Goal: Information Seeking & Learning: Learn about a topic

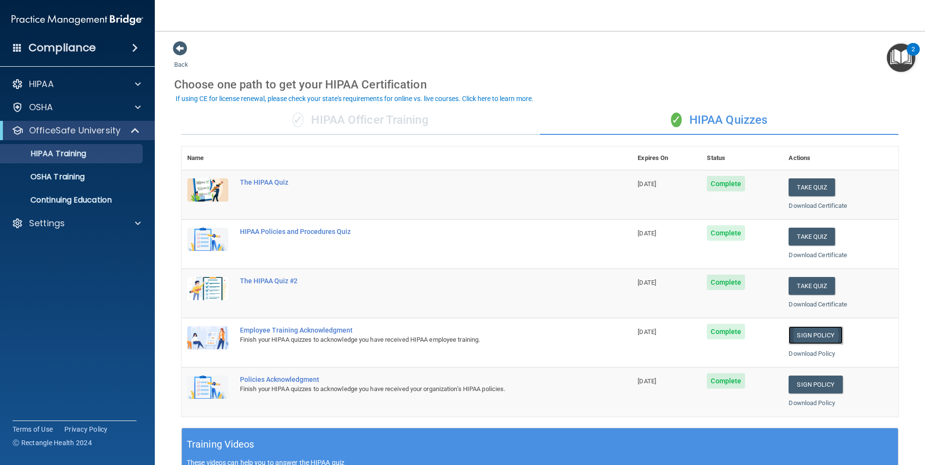
click at [808, 340] on link "Sign Policy" at bounding box center [815, 335] width 54 height 18
click at [108, 200] on p "Continuing Education" at bounding box center [72, 200] width 132 height 10
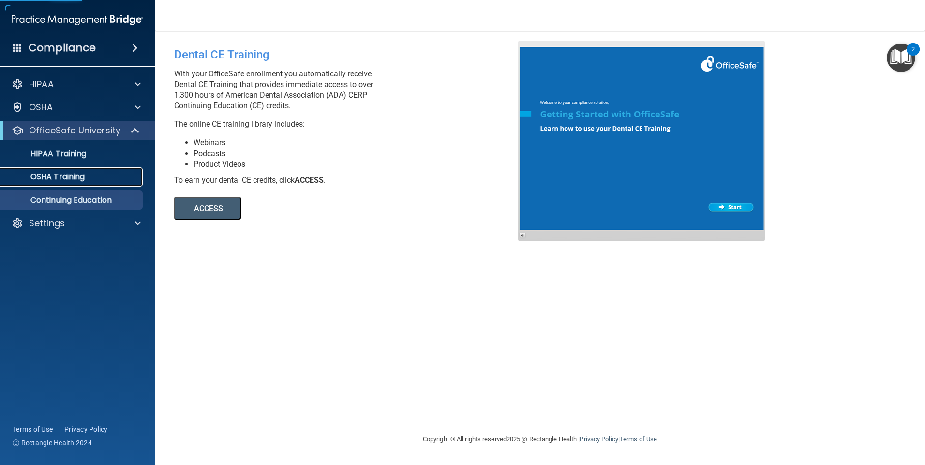
click at [110, 184] on link "OSHA Training" at bounding box center [66, 176] width 152 height 19
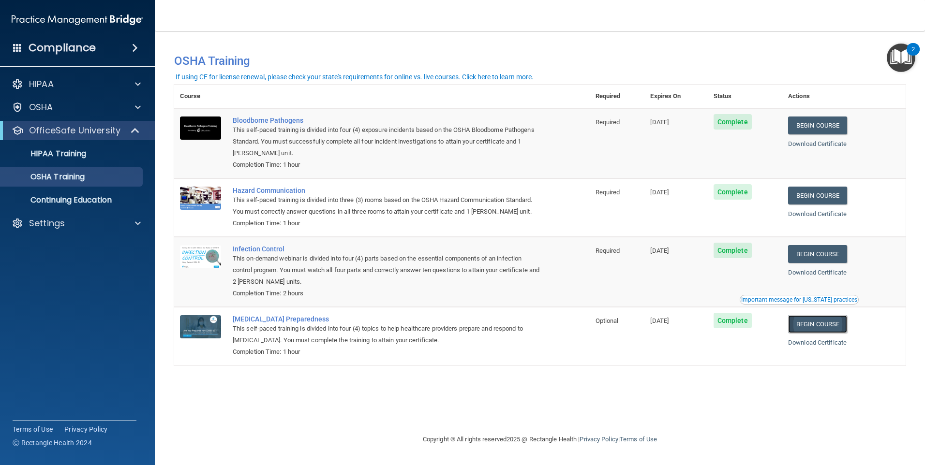
click at [833, 323] on link "Begin Course" at bounding box center [817, 324] width 59 height 18
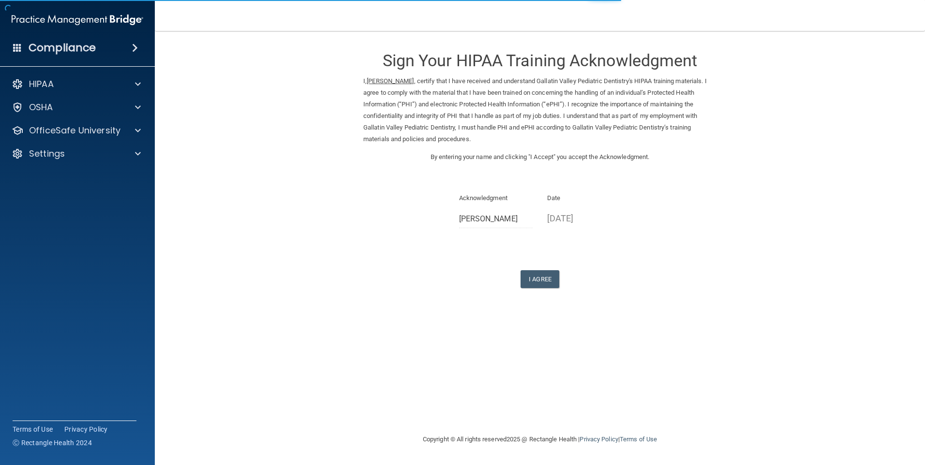
click at [577, 221] on p "09/19/2025" at bounding box center [584, 218] width 74 height 16
click at [579, 217] on p "09/19/2025" at bounding box center [584, 218] width 74 height 16
click at [560, 230] on div "Date 09/19/2025" at bounding box center [584, 212] width 88 height 41
click at [569, 218] on p "09/19/2025" at bounding box center [584, 218] width 74 height 16
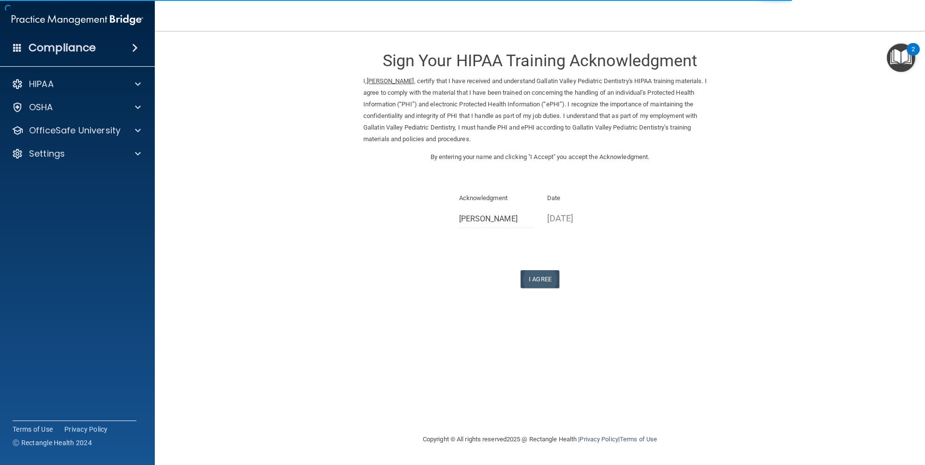
drag, startPoint x: 569, startPoint y: 218, endPoint x: 532, endPoint y: 282, distance: 73.7
click at [524, 294] on form "Sign Your HIPAA Training Acknowledgment I, Samuel Chaulk , certify that I have …" at bounding box center [539, 176] width 731 height 271
click at [539, 276] on button "I Agree" at bounding box center [539, 279] width 39 height 18
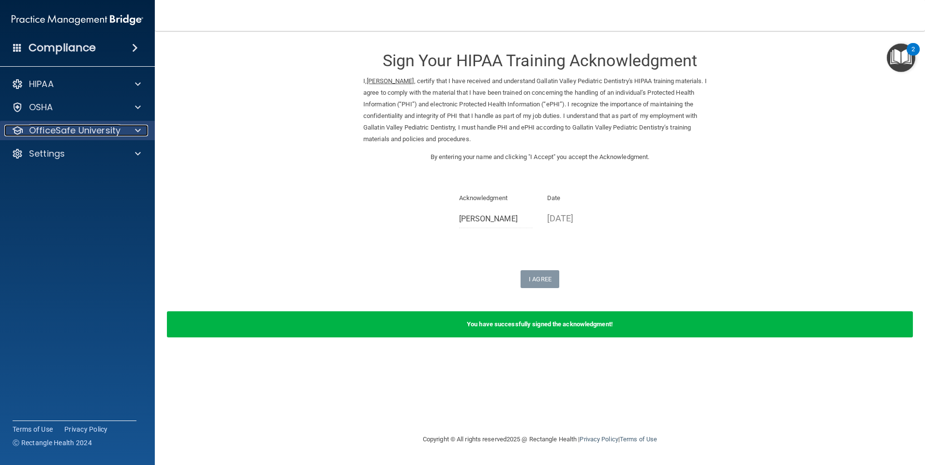
click at [83, 134] on p "OfficeSafe University" at bounding box center [74, 131] width 91 height 12
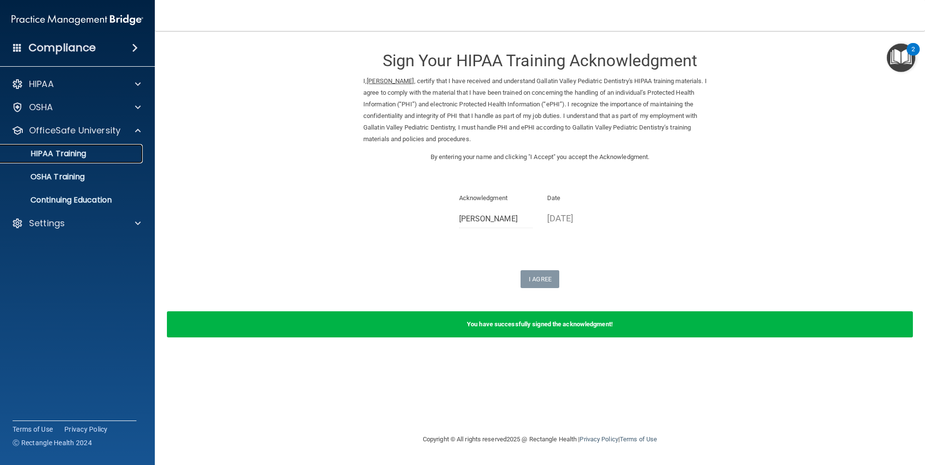
click at [76, 157] on p "HIPAA Training" at bounding box center [46, 154] width 80 height 10
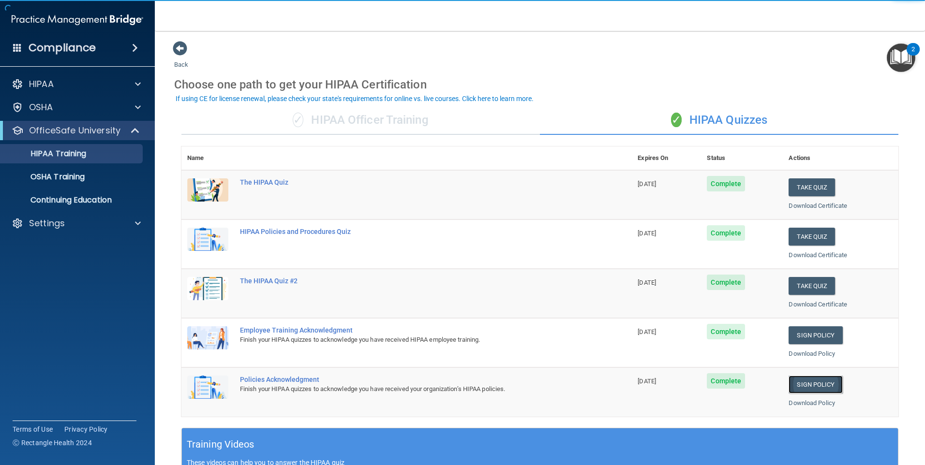
click at [818, 386] on link "Sign Policy" at bounding box center [815, 385] width 54 height 18
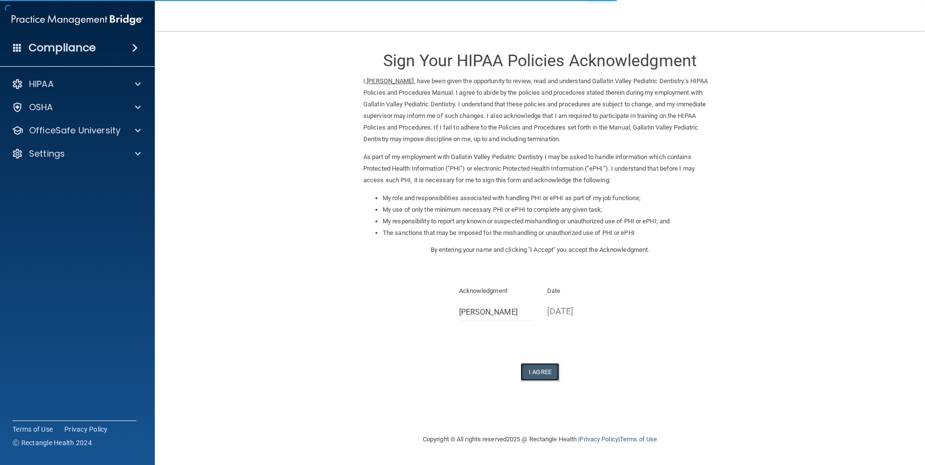
click at [545, 364] on button "I Agree" at bounding box center [539, 372] width 39 height 18
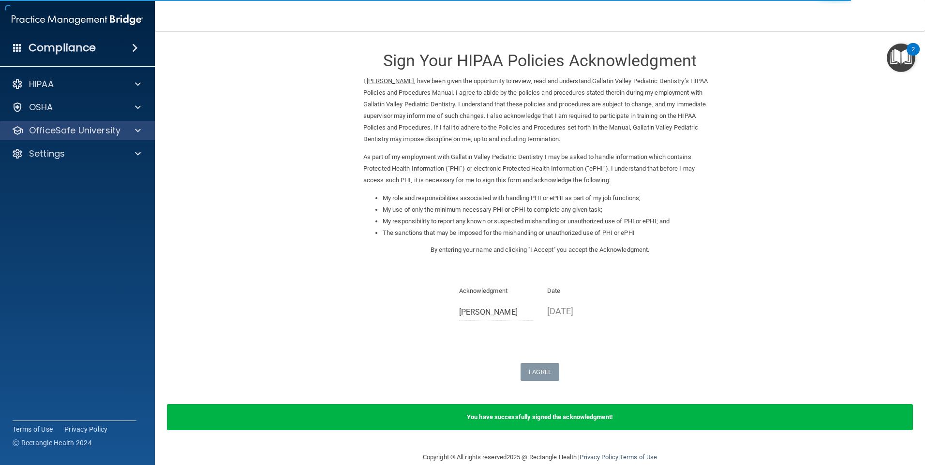
click at [102, 136] on div "OfficeSafe University" at bounding box center [77, 130] width 155 height 19
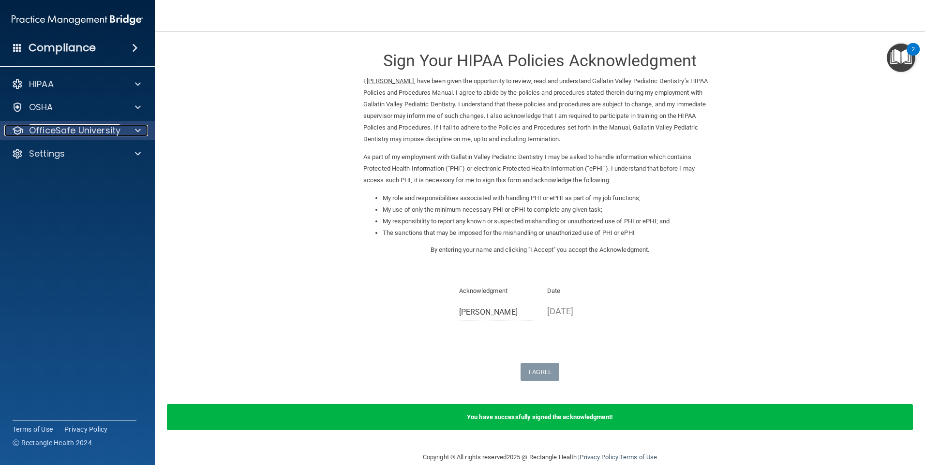
click at [123, 129] on div "OfficeSafe University" at bounding box center [64, 131] width 120 height 12
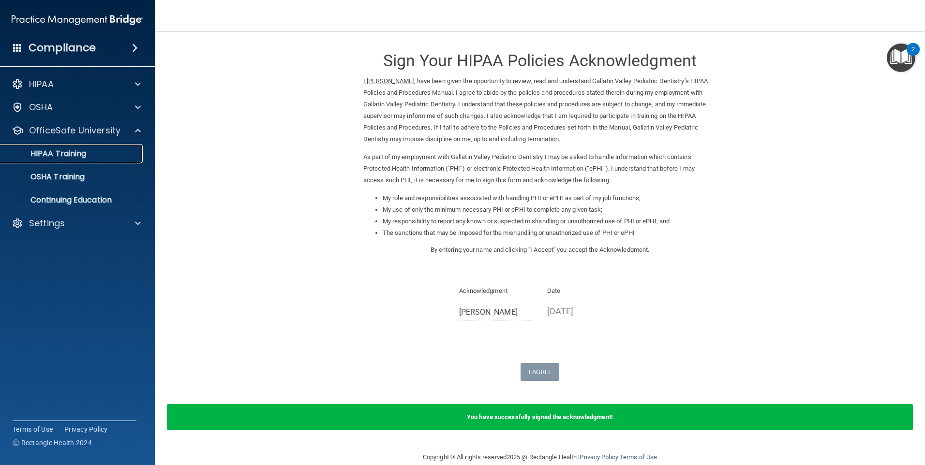
click at [101, 153] on div "HIPAA Training" at bounding box center [72, 154] width 132 height 10
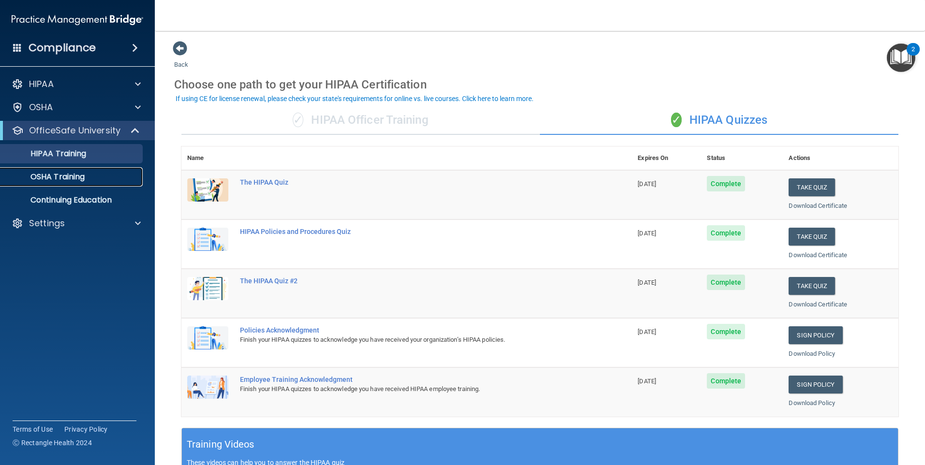
click at [74, 175] on p "OSHA Training" at bounding box center [45, 177] width 78 height 10
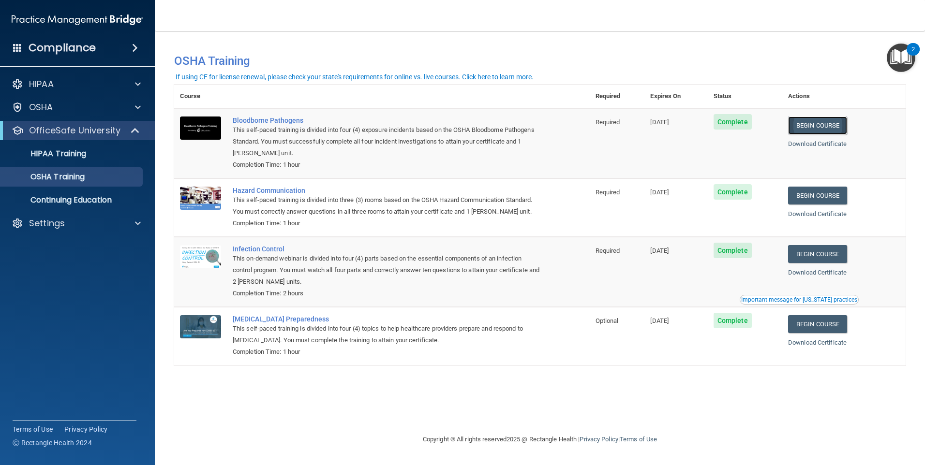
click at [824, 117] on link "Begin Course" at bounding box center [817, 126] width 59 height 18
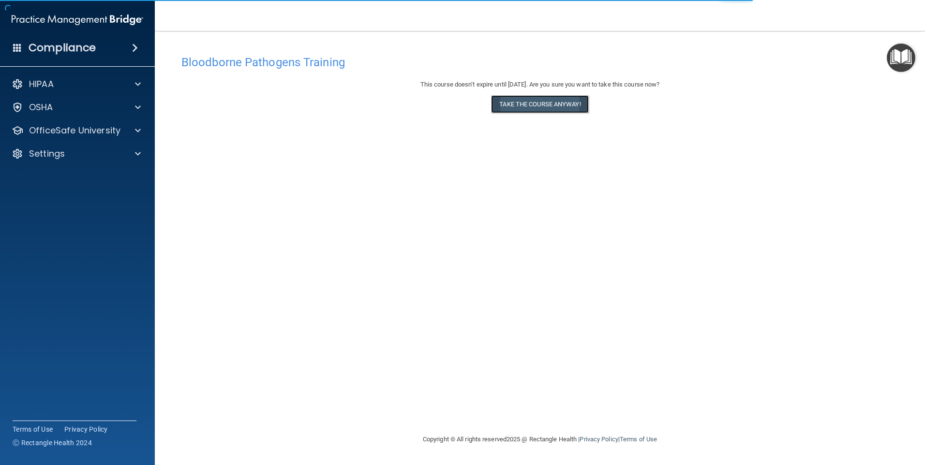
click at [552, 101] on button "Take the course anyway!" at bounding box center [539, 104] width 97 height 18
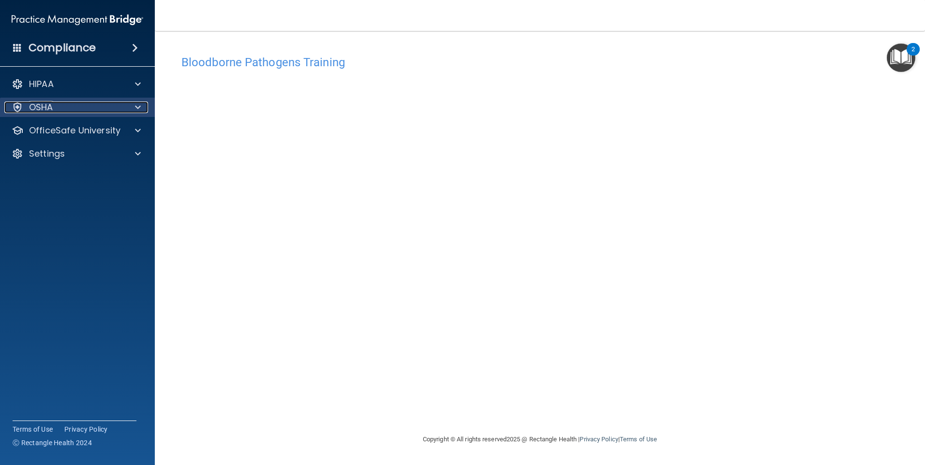
click at [142, 105] on div at bounding box center [136, 108] width 24 height 12
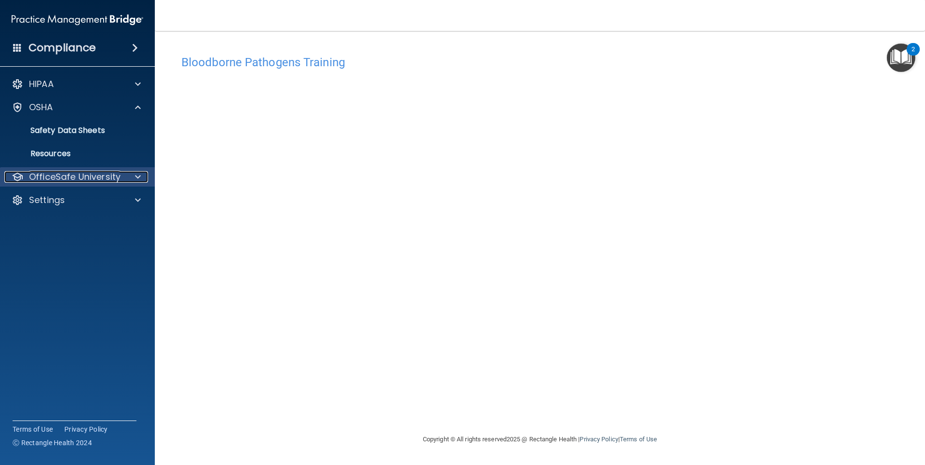
click at [103, 175] on p "OfficeSafe University" at bounding box center [74, 177] width 91 height 12
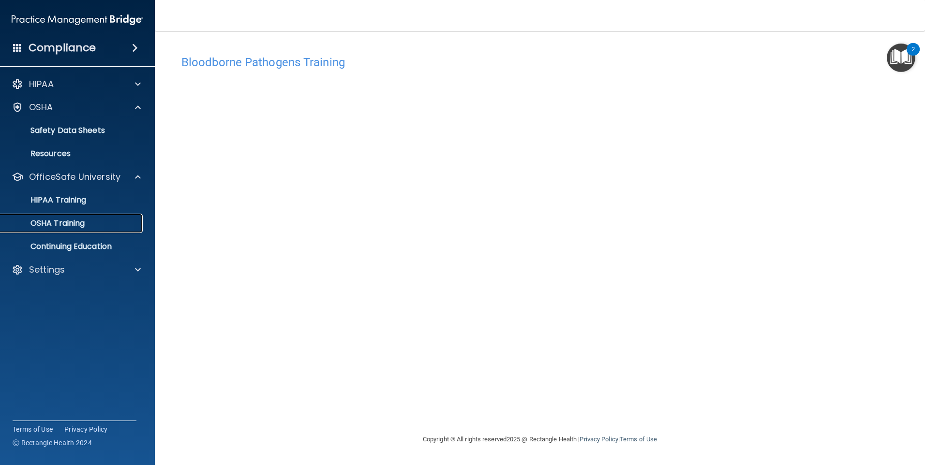
click at [87, 220] on div "OSHA Training" at bounding box center [72, 224] width 132 height 10
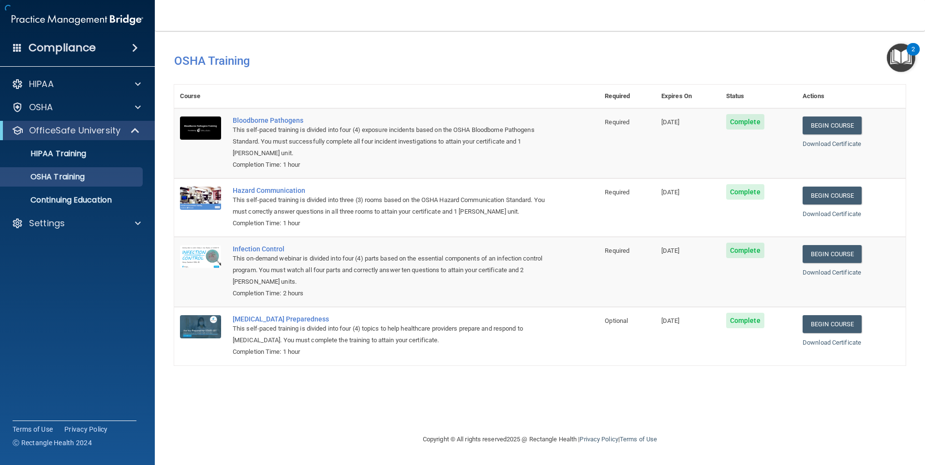
click at [705, 305] on td "[DATE]" at bounding box center [687, 272] width 65 height 70
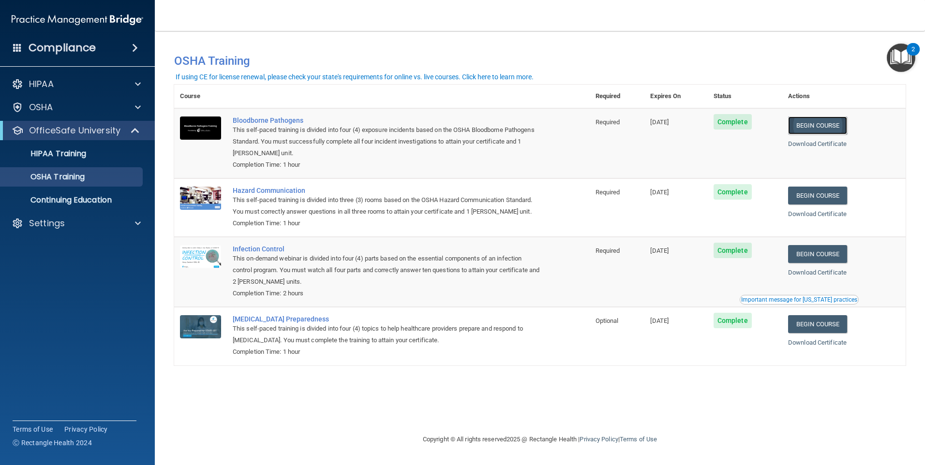
click at [834, 126] on link "Begin Course" at bounding box center [817, 126] width 59 height 18
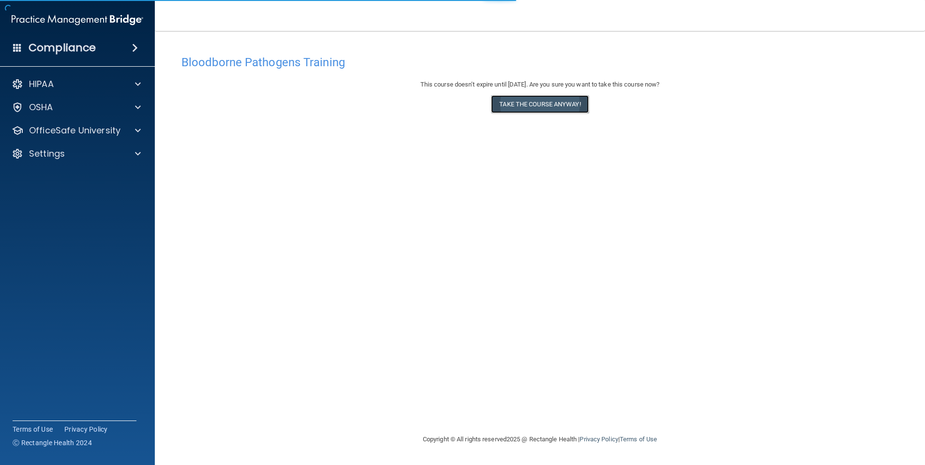
click at [565, 98] on button "Take the course anyway!" at bounding box center [539, 104] width 97 height 18
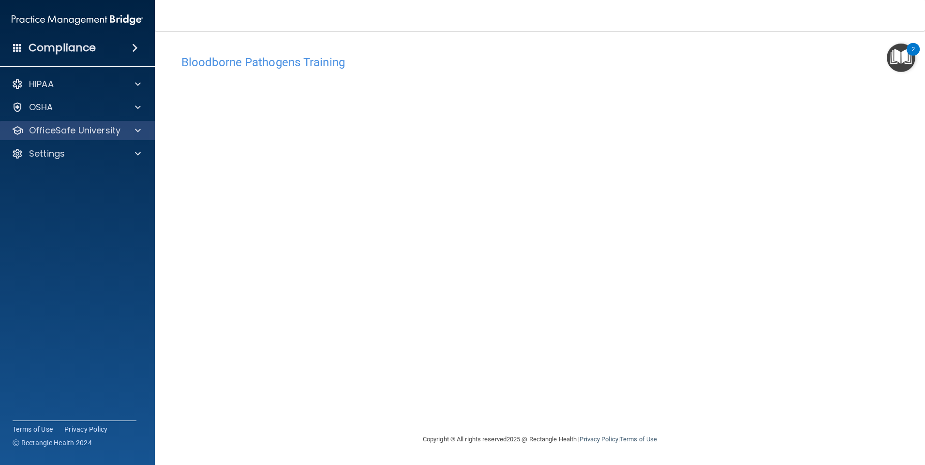
click at [88, 121] on div "OfficeSafe University" at bounding box center [77, 130] width 155 height 19
click at [109, 118] on div "HIPAA Documents and Policies Report an Incident Business Associates Emergency P…" at bounding box center [77, 121] width 155 height 101
click at [120, 134] on div "OfficeSafe University" at bounding box center [64, 131] width 120 height 12
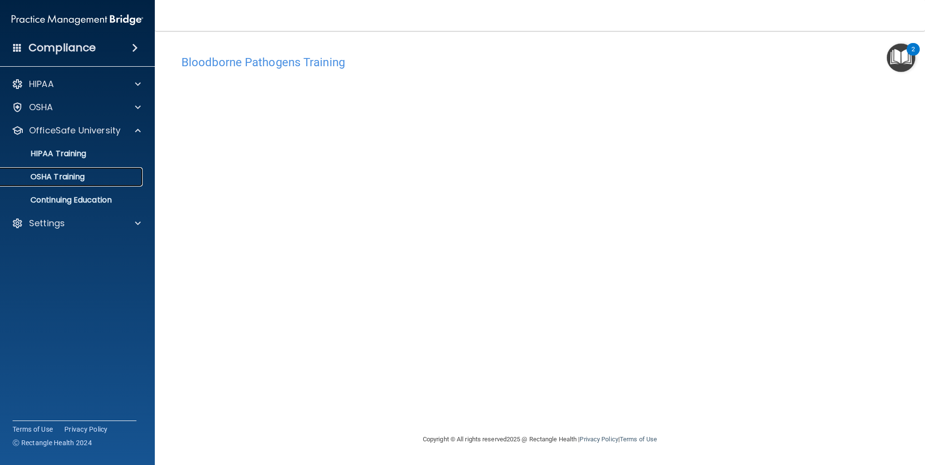
click at [116, 168] on link "OSHA Training" at bounding box center [66, 176] width 152 height 19
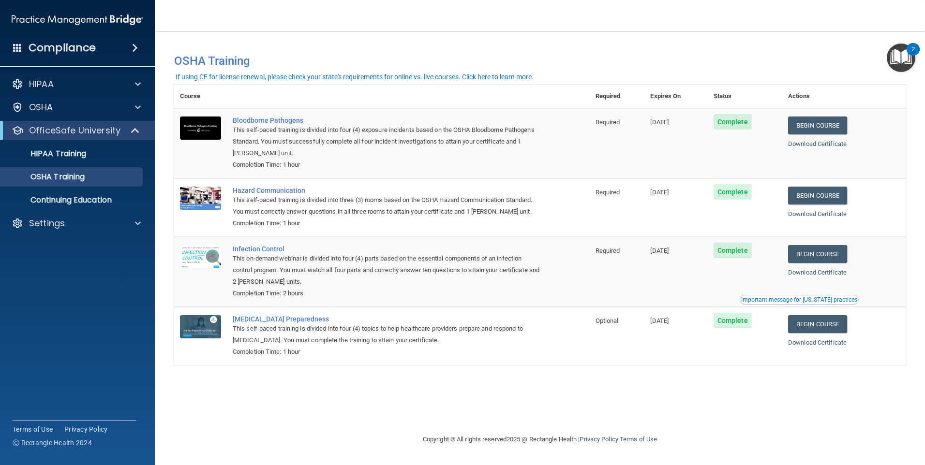
click at [837, 207] on td "Begin Course Download Certificate" at bounding box center [843, 207] width 123 height 59
click at [838, 197] on link "Begin Course" at bounding box center [817, 196] width 59 height 18
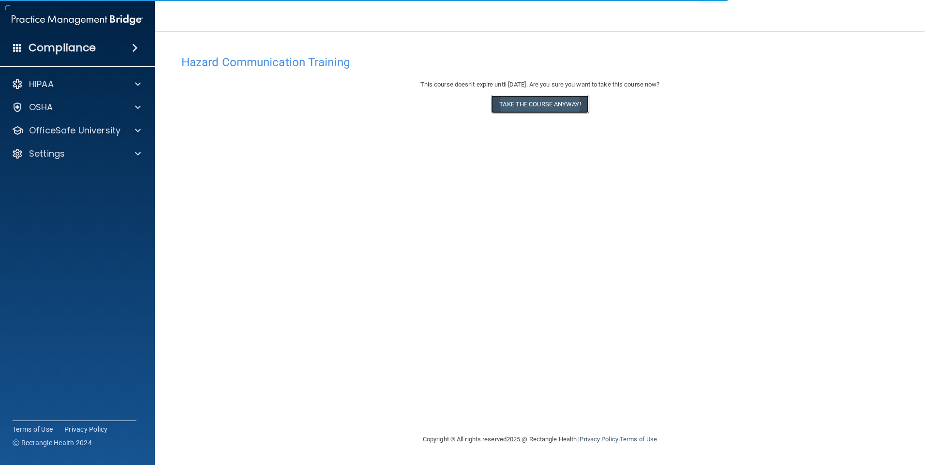
click at [536, 103] on button "Take the course anyway!" at bounding box center [539, 104] width 97 height 18
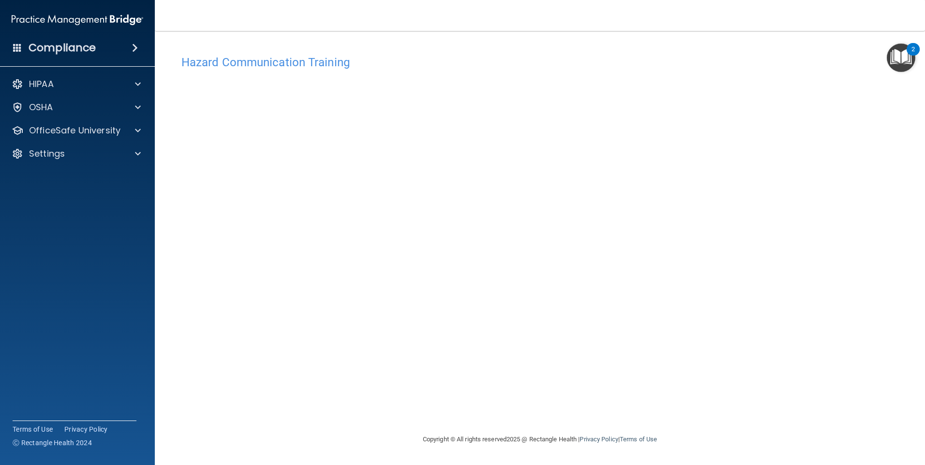
drag, startPoint x: 657, startPoint y: 62, endPoint x: 795, endPoint y: 327, distance: 298.2
click at [795, 327] on div "Hazard Communication Training This course doesn’t expire until [DATE]. Are you …" at bounding box center [539, 241] width 731 height 383
click at [94, 134] on p "OfficeSafe University" at bounding box center [74, 131] width 91 height 12
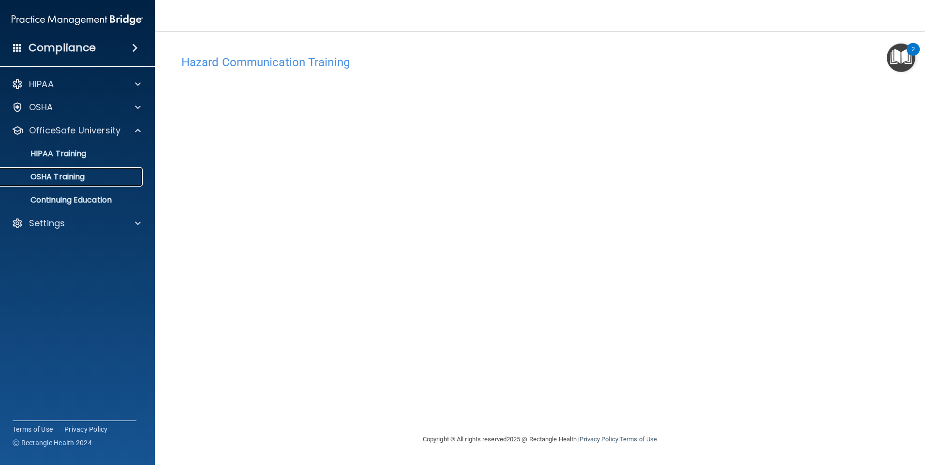
click at [62, 180] on p "OSHA Training" at bounding box center [45, 177] width 78 height 10
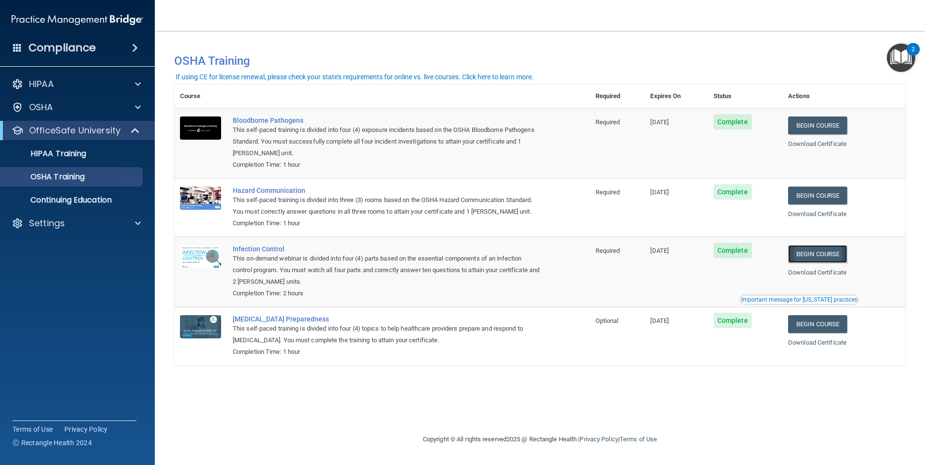
click at [806, 254] on link "Begin Course" at bounding box center [817, 254] width 59 height 18
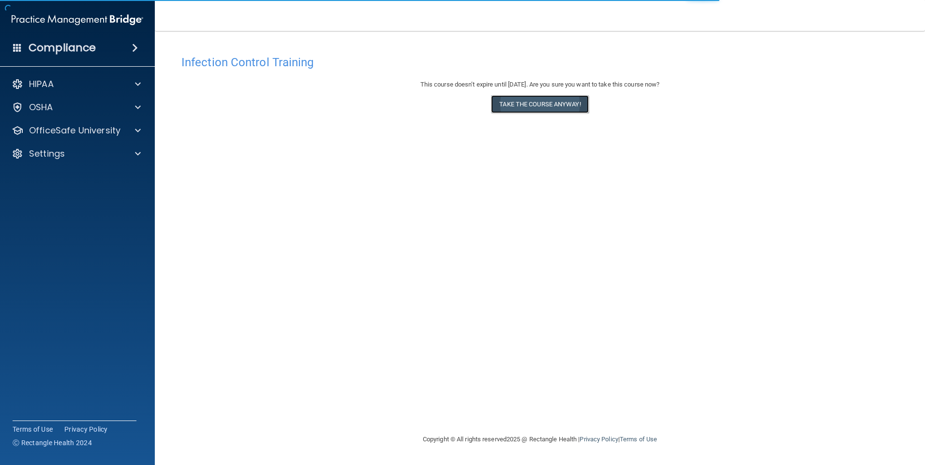
click at [504, 109] on button "Take the course anyway!" at bounding box center [539, 104] width 97 height 18
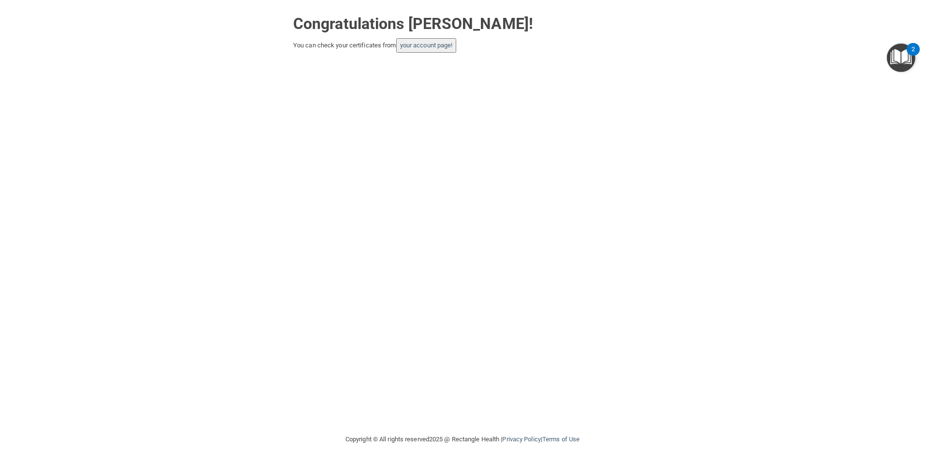
click at [414, 61] on div "Congratulations [PERSON_NAME]! You can check your certificates from your accoun…" at bounding box center [462, 217] width 886 height 414
click at [415, 45] on link "your account page!" at bounding box center [426, 45] width 53 height 7
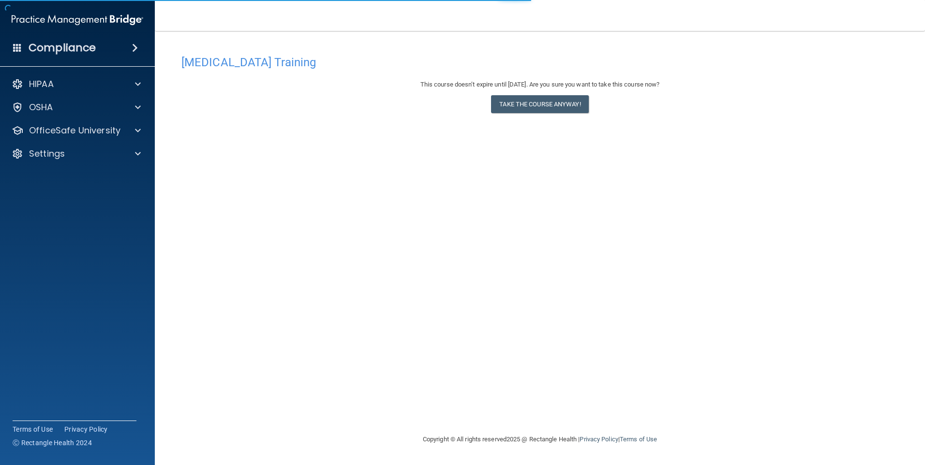
click at [581, 126] on div "[MEDICAL_DATA] Training This course doesn’t expire until [DATE]. Are you sure y…" at bounding box center [539, 241] width 731 height 383
click at [575, 101] on button "Take the course anyway!" at bounding box center [539, 104] width 97 height 18
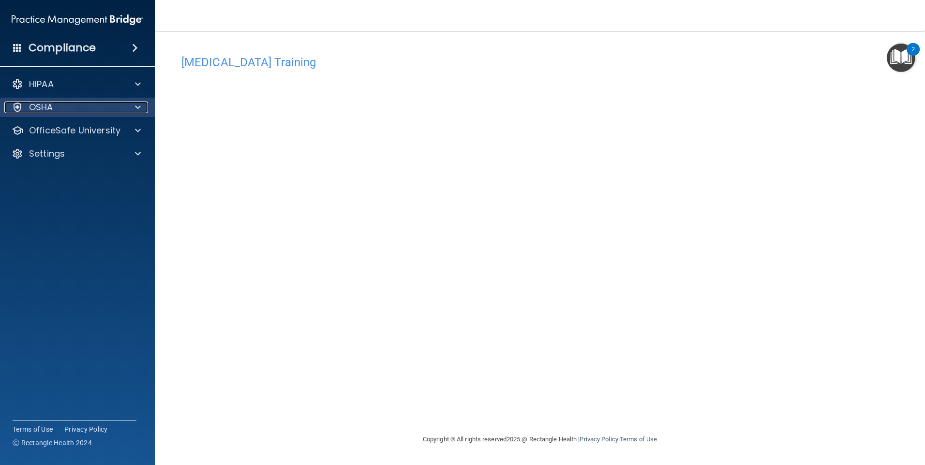
click at [117, 107] on div "OSHA" at bounding box center [64, 108] width 120 height 12
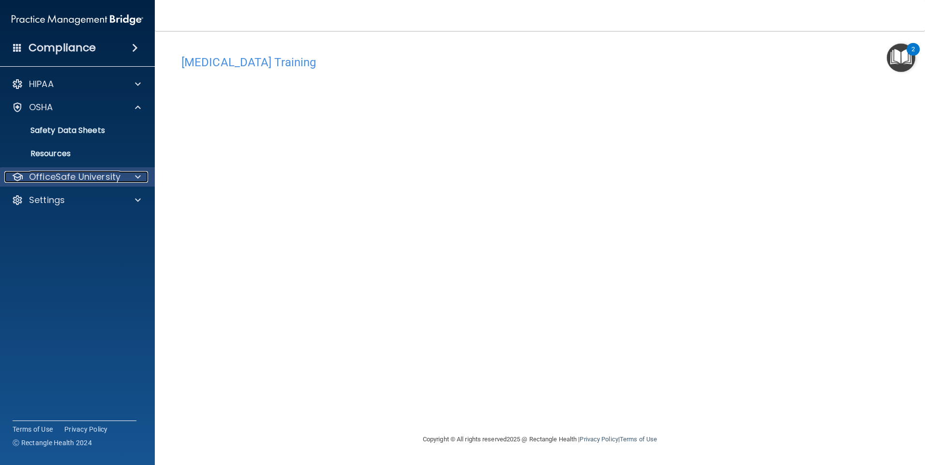
click at [116, 174] on p "OfficeSafe University" at bounding box center [74, 177] width 91 height 12
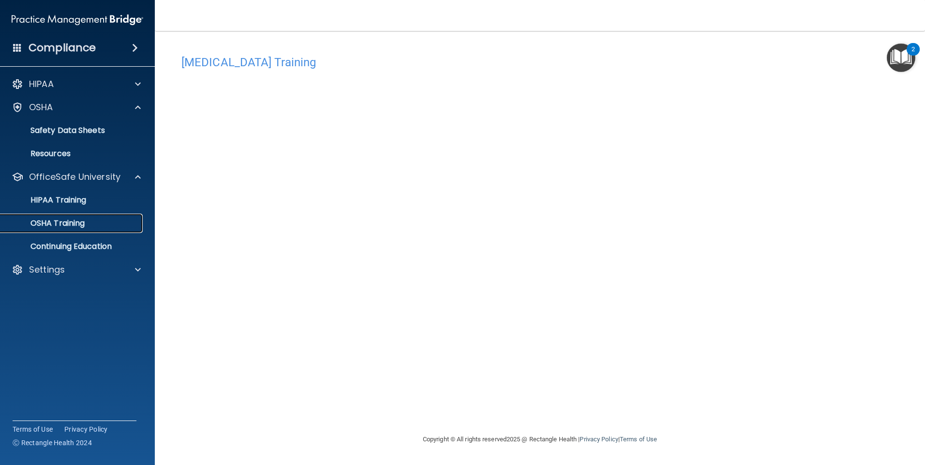
click at [86, 219] on div "OSHA Training" at bounding box center [72, 224] width 132 height 10
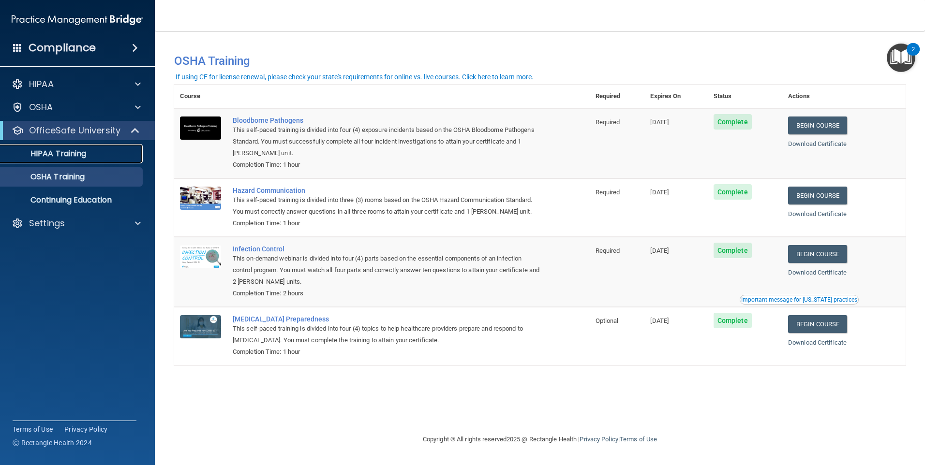
click at [84, 152] on p "HIPAA Training" at bounding box center [46, 154] width 80 height 10
